Goal: Task Accomplishment & Management: Use online tool/utility

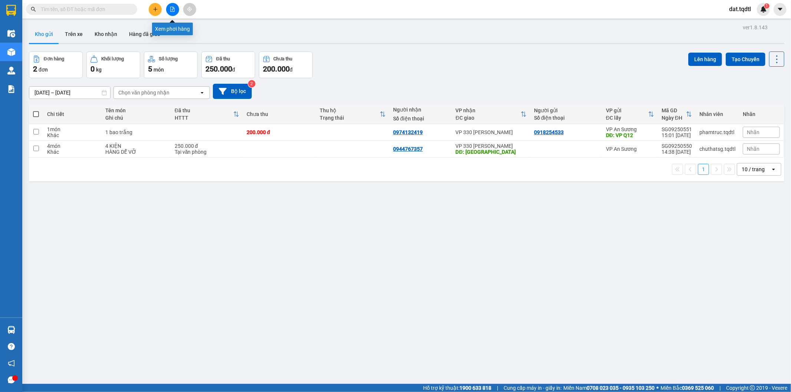
click at [174, 12] on button at bounding box center [172, 9] width 13 height 13
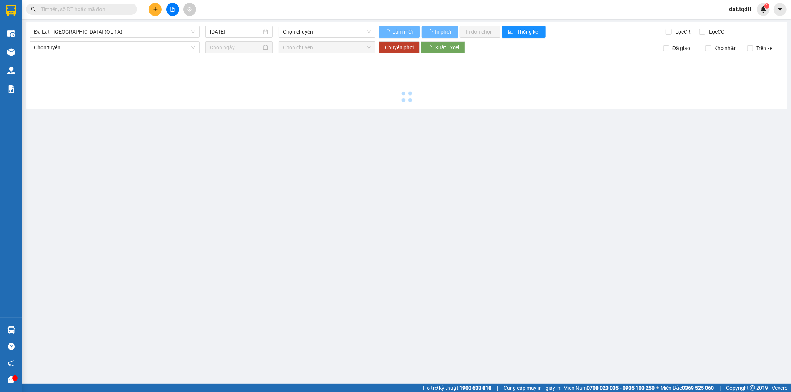
type input "[DATE]"
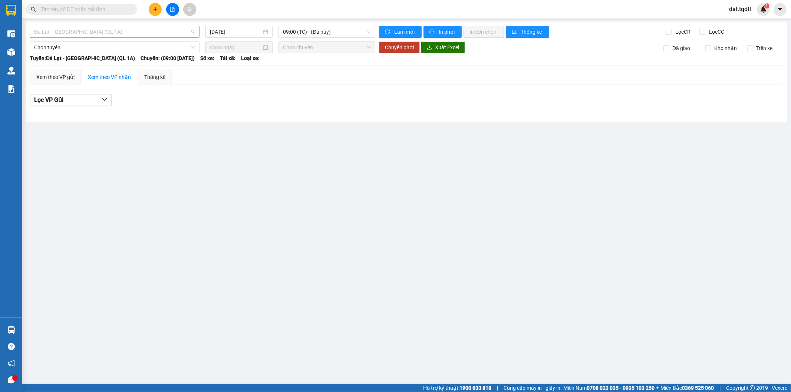
click at [153, 35] on span "Đà Lạt - [GEOGRAPHIC_DATA] (QL 1A)" at bounding box center [114, 31] width 161 height 11
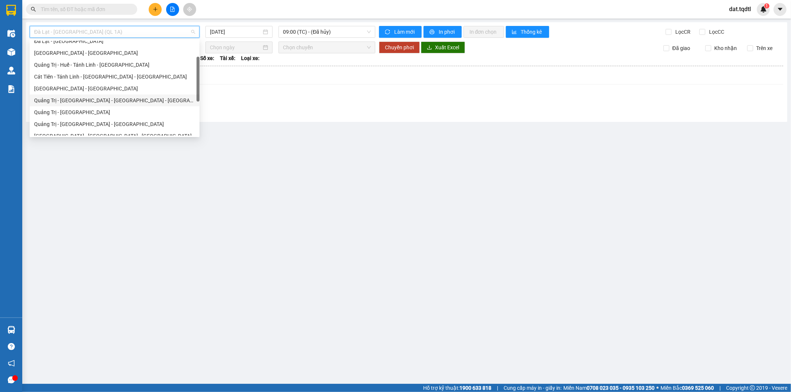
scroll to position [82, 0]
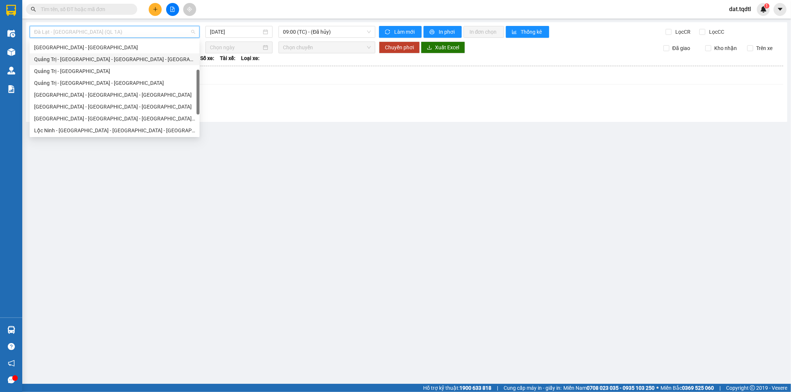
click at [109, 58] on div "Quảng Trị - [GEOGRAPHIC_DATA] - [GEOGRAPHIC_DATA] - [GEOGRAPHIC_DATA]" at bounding box center [114, 59] width 161 height 8
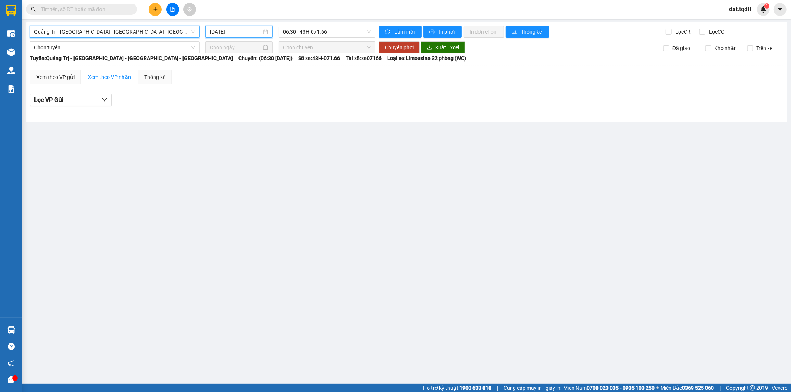
click at [218, 31] on input "[DATE]" at bounding box center [236, 32] width 52 height 8
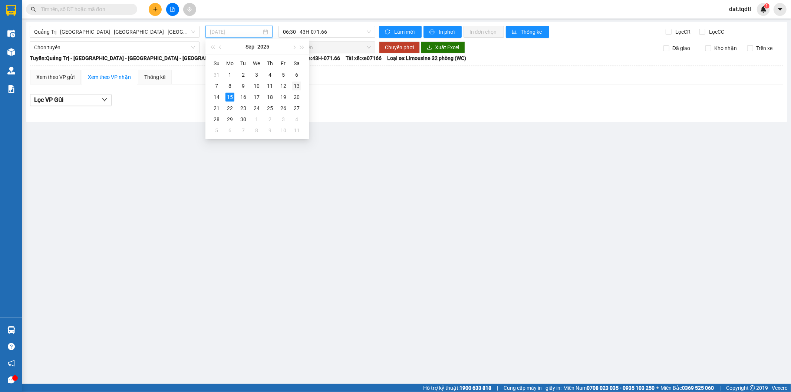
click at [295, 88] on div "13" at bounding box center [296, 86] width 9 height 9
type input "[DATE]"
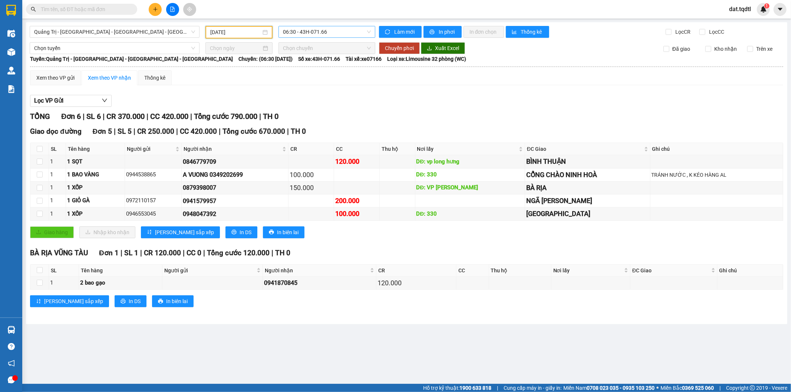
click at [313, 34] on span "06:30 - 43H-071.66" at bounding box center [327, 31] width 88 height 11
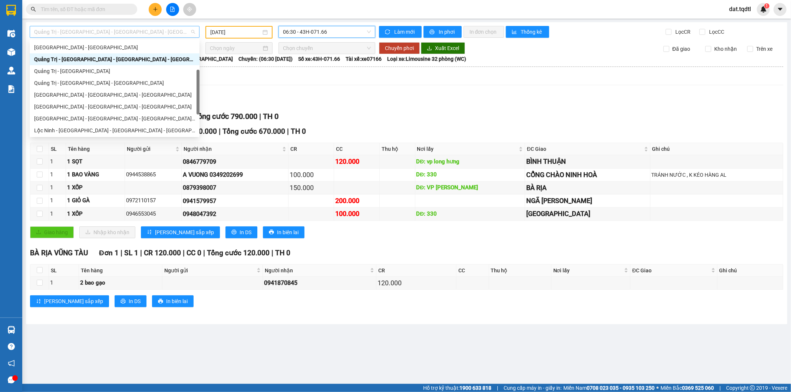
click at [145, 26] on span "Quảng Trị - [GEOGRAPHIC_DATA] - [GEOGRAPHIC_DATA] - [GEOGRAPHIC_DATA]" at bounding box center [114, 31] width 161 height 11
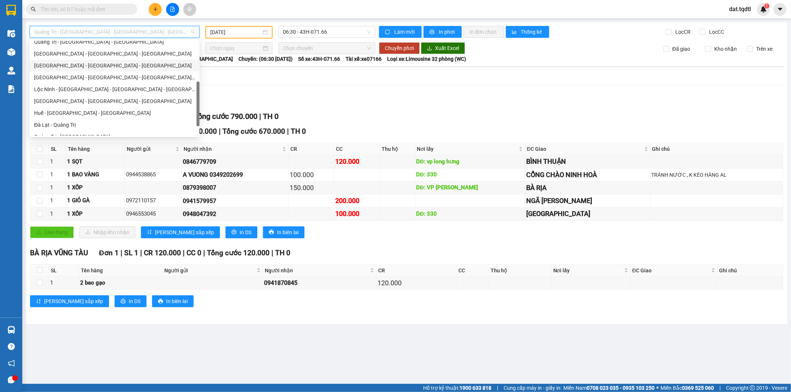
scroll to position [151, 0]
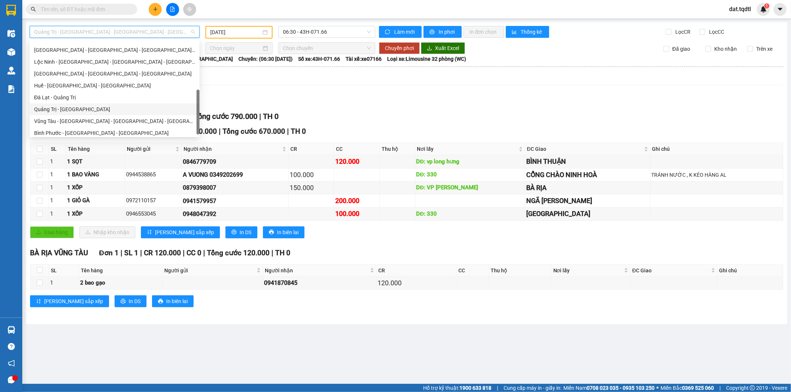
click at [128, 114] on div "Quảng Trị - [GEOGRAPHIC_DATA]" at bounding box center [115, 109] width 170 height 12
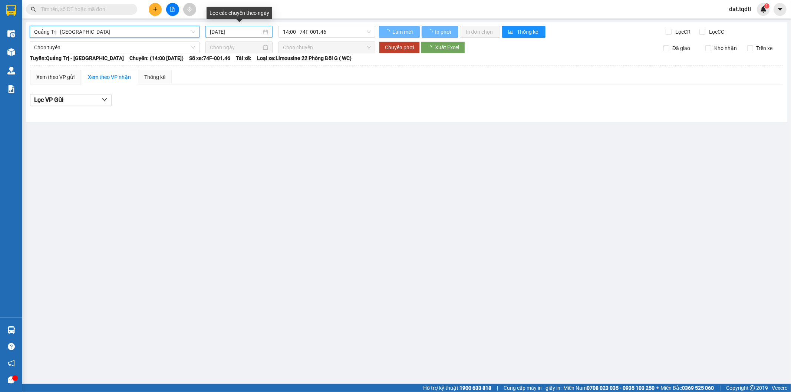
click at [258, 31] on input "[DATE]" at bounding box center [236, 32] width 52 height 8
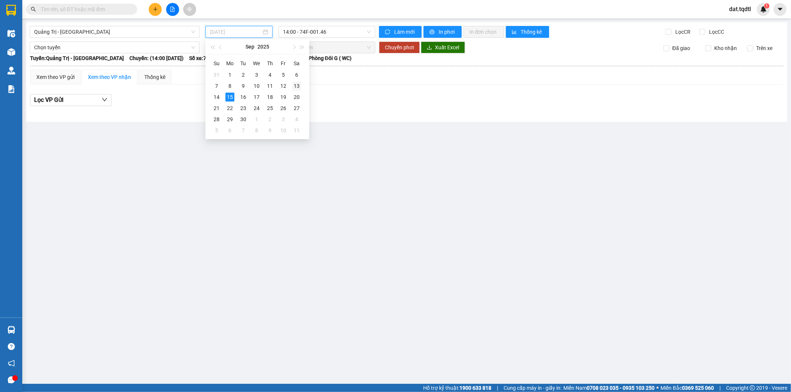
click at [295, 87] on div "13" at bounding box center [296, 86] width 9 height 9
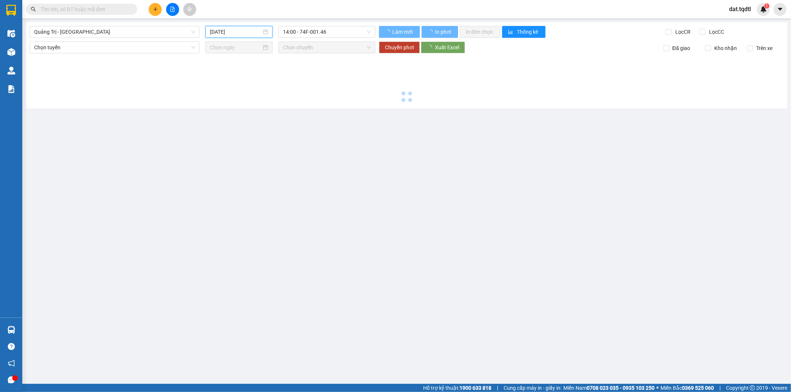
type input "[DATE]"
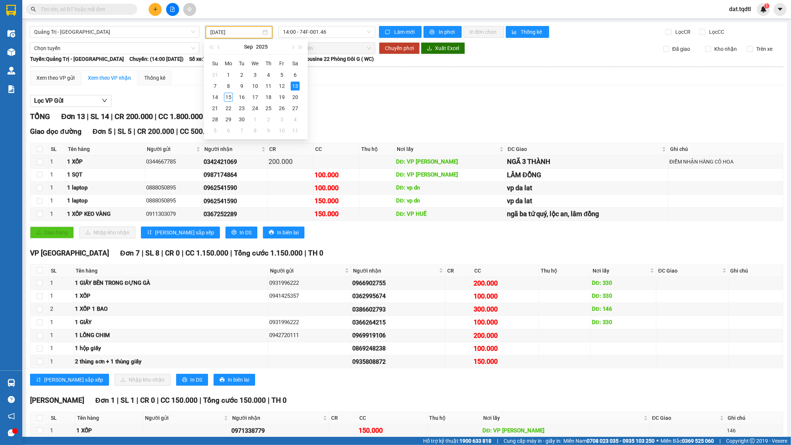
click at [412, 132] on div "Giao dọc đường Đơn 5 | SL 5 | CR 200.000 | CC 500.000 | Tổng cước 700.000 | TH 0" at bounding box center [406, 131] width 753 height 11
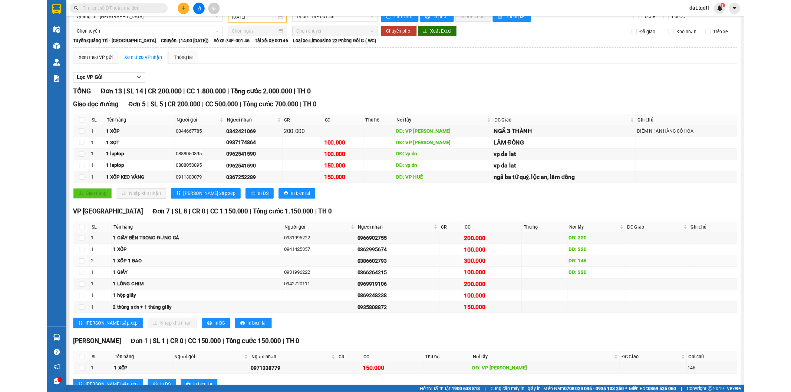
scroll to position [39, 0]
